Goal: Information Seeking & Learning: Compare options

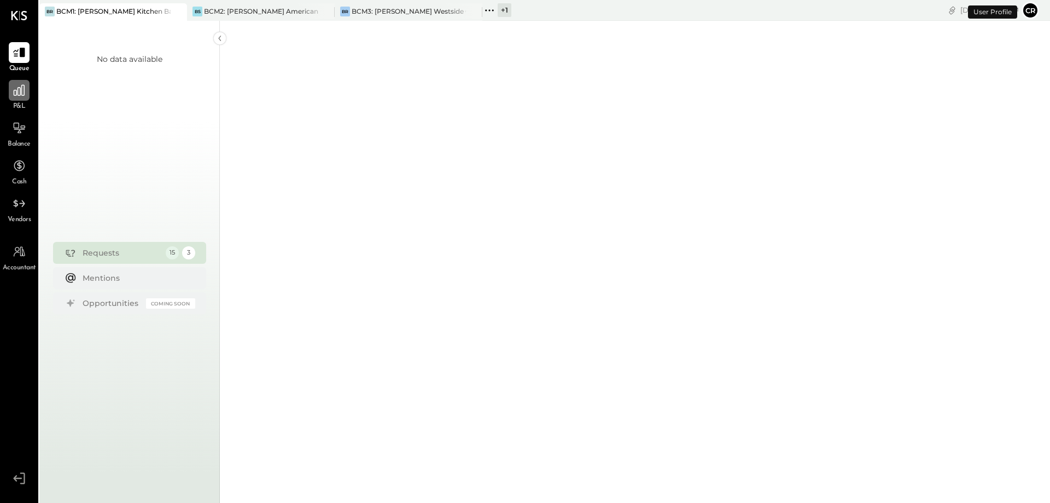
click at [18, 97] on icon at bounding box center [19, 90] width 14 height 14
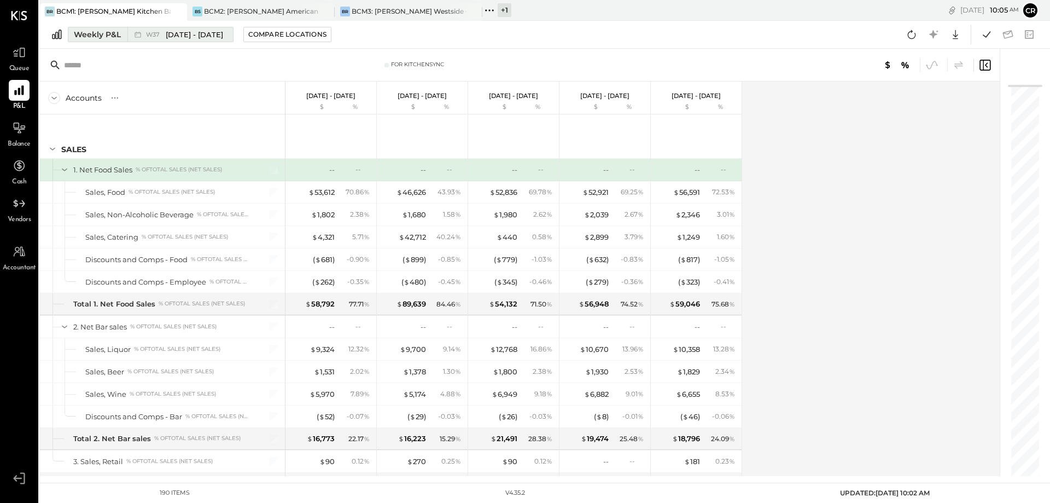
click at [105, 36] on div "Weekly P&L" at bounding box center [97, 34] width 47 height 11
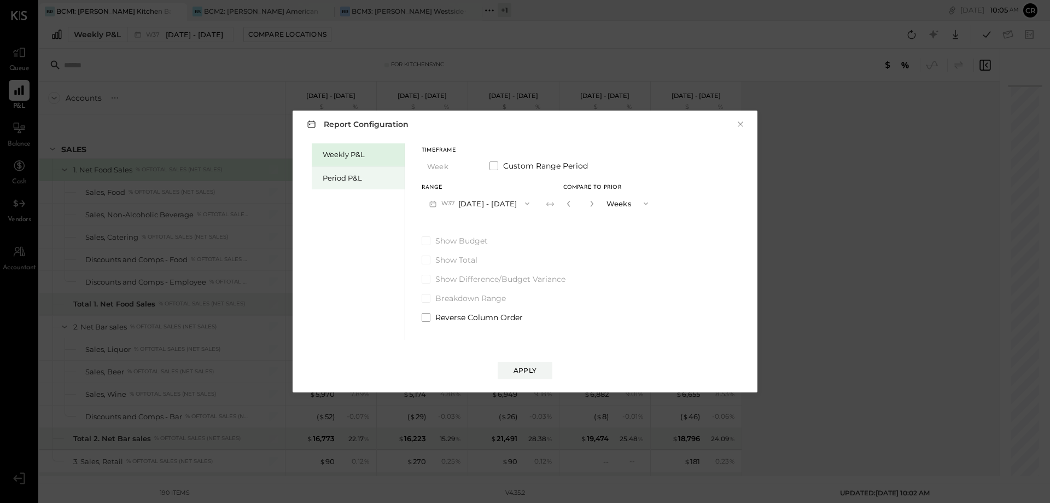
click at [348, 176] on div "Period P&L" at bounding box center [361, 178] width 77 height 10
click at [432, 242] on label "Show Budget" at bounding box center [509, 240] width 175 height 11
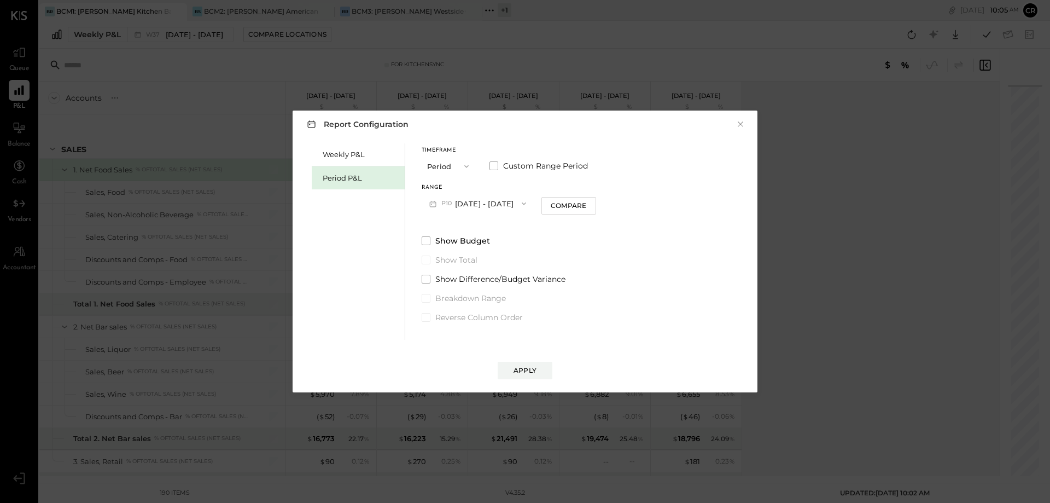
click at [526, 204] on icon "button" at bounding box center [524, 203] width 4 height 3
click at [499, 229] on span "[DATE] - [DATE]" at bounding box center [473, 227] width 52 height 9
click at [518, 367] on div "Apply" at bounding box center [525, 369] width 23 height 9
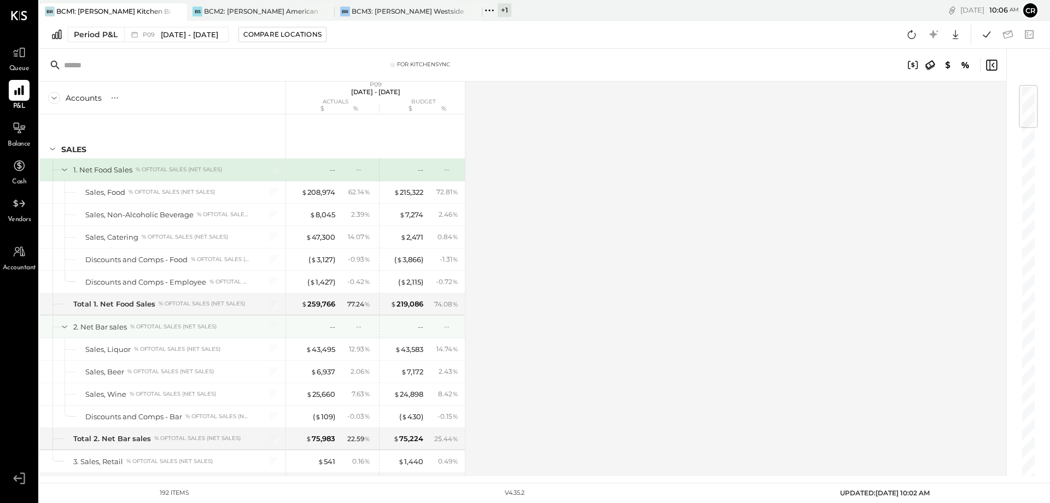
click at [402, 329] on div "--" at bounding box center [402, 327] width 44 height 10
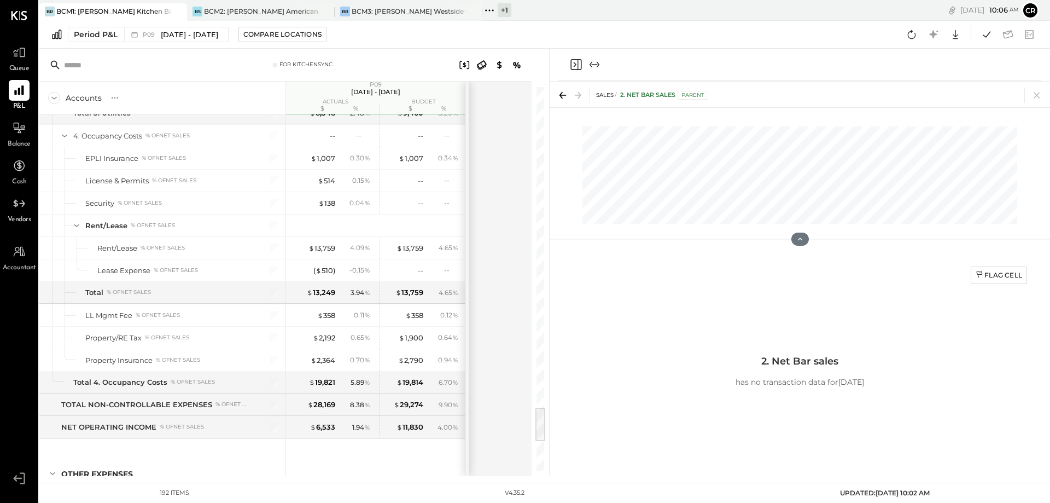
scroll to position [3450, 0]
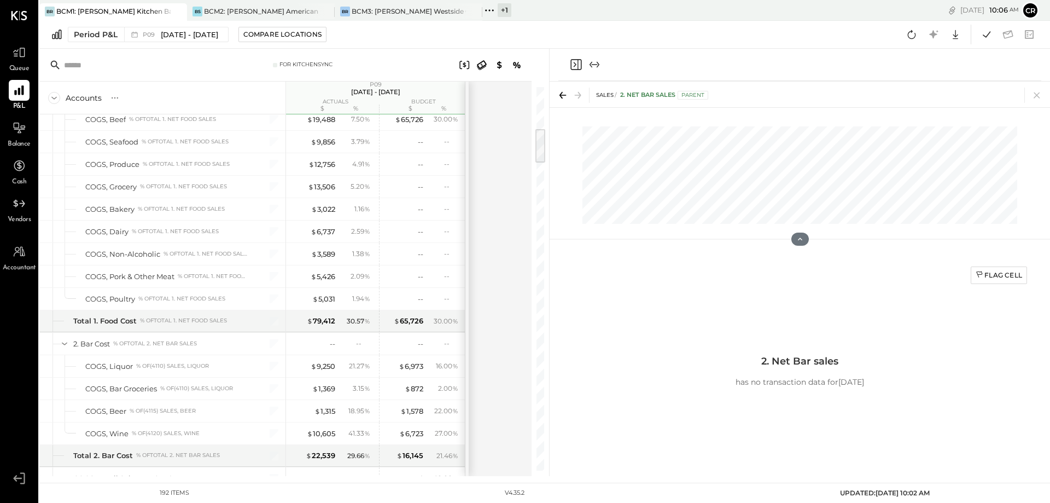
drag, startPoint x: 540, startPoint y: 152, endPoint x: 559, endPoint y: 111, distance: 45.5
click at [559, 111] on div "For KitchenSync Accounts S % GL P09 [DATE] - [DATE] actuals budget $ % $ % SALE…" at bounding box center [544, 262] width 1011 height 427
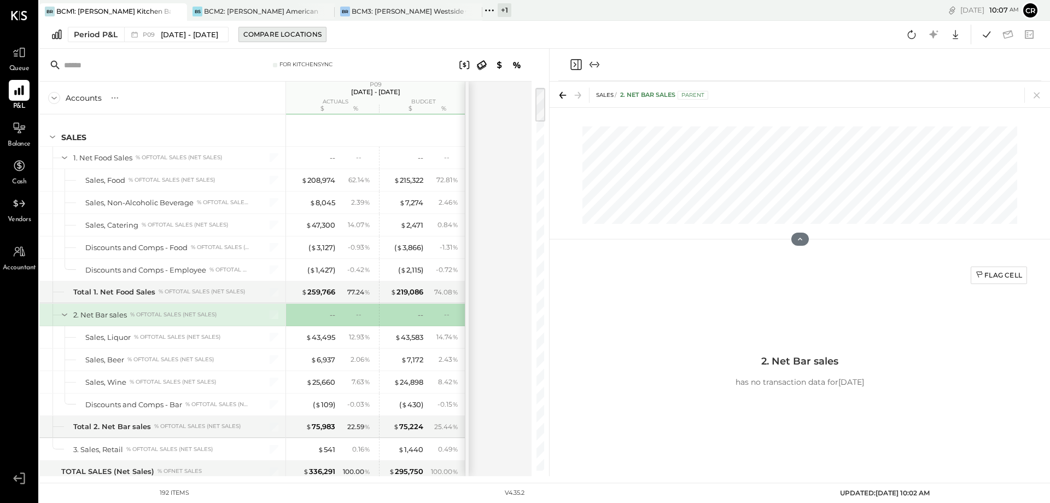
click at [318, 38] on div "Compare Locations" at bounding box center [282, 34] width 78 height 9
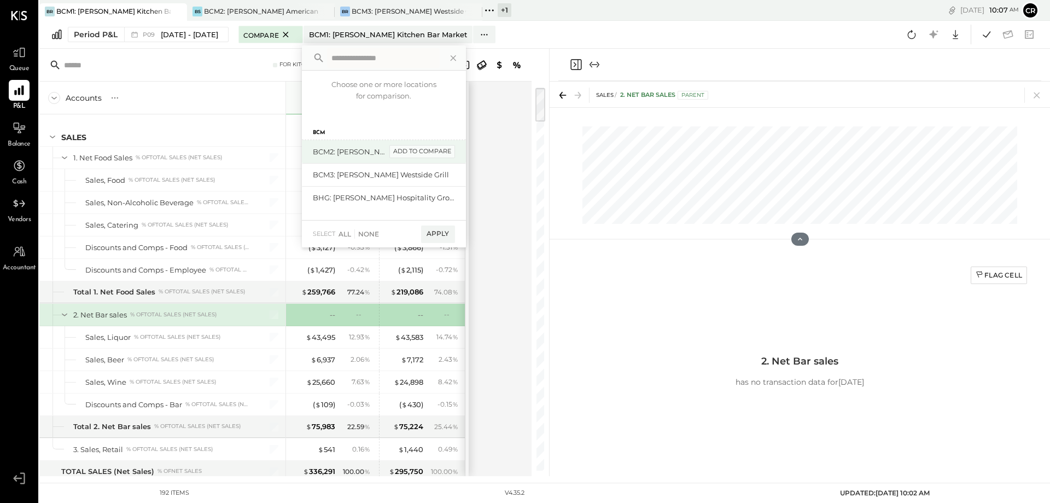
click at [429, 153] on div "add to compare" at bounding box center [422, 151] width 66 height 13
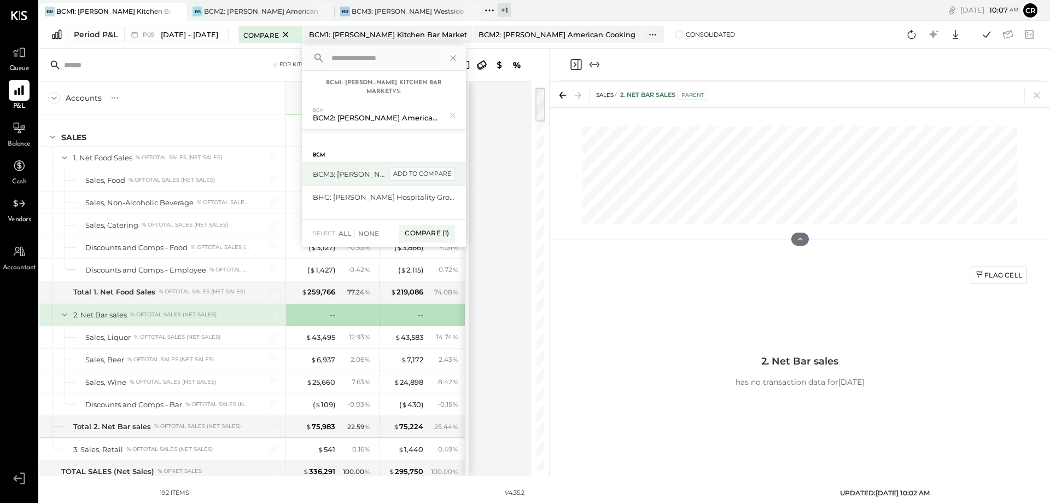
click at [443, 176] on div "add to compare" at bounding box center [422, 173] width 66 height 13
click at [442, 239] on div "Compare (2)" at bounding box center [426, 238] width 57 height 18
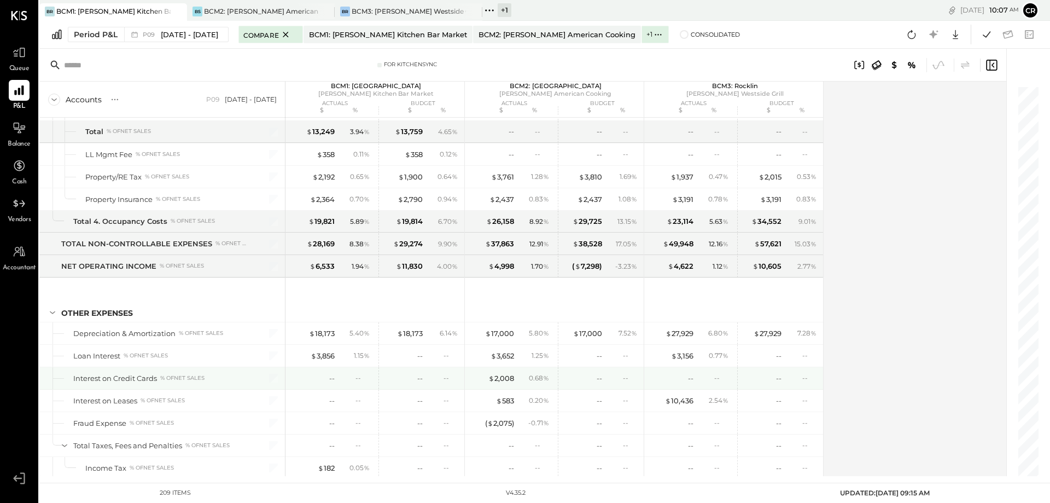
scroll to position [3931, 0]
